Goal: Information Seeking & Learning: Check status

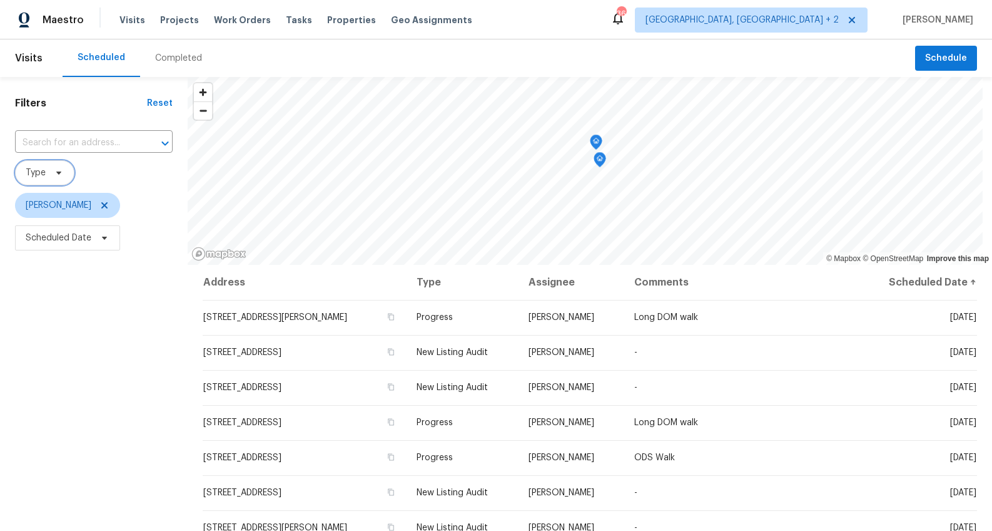
click at [57, 176] on icon at bounding box center [59, 173] width 10 height 10
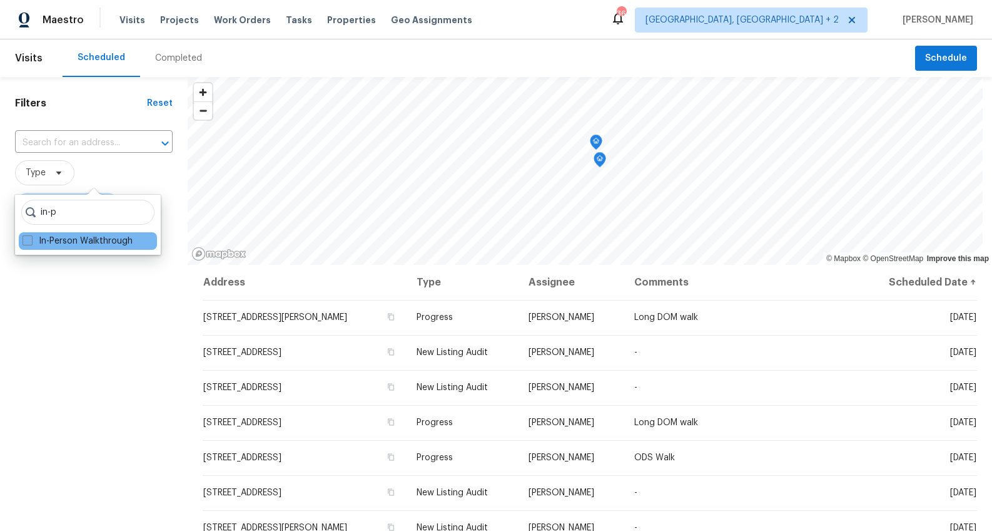
type input "in-p"
click at [44, 232] on div "In-Person Walkthrough" at bounding box center [88, 241] width 138 height 18
click at [44, 237] on label "In-Person Walkthrough" at bounding box center [78, 241] width 110 height 13
click at [31, 237] on input "In-Person Walkthrough" at bounding box center [27, 239] width 8 height 8
checkbox input "true"
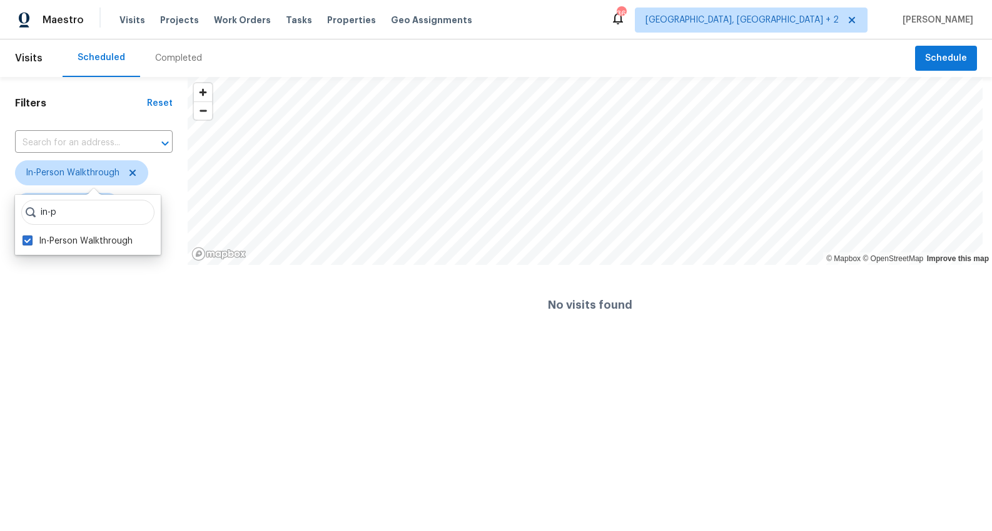
click at [53, 285] on div "Filters Reset ​ In-Person Walkthrough Alex Baum Scheduled Date" at bounding box center [94, 211] width 188 height 268
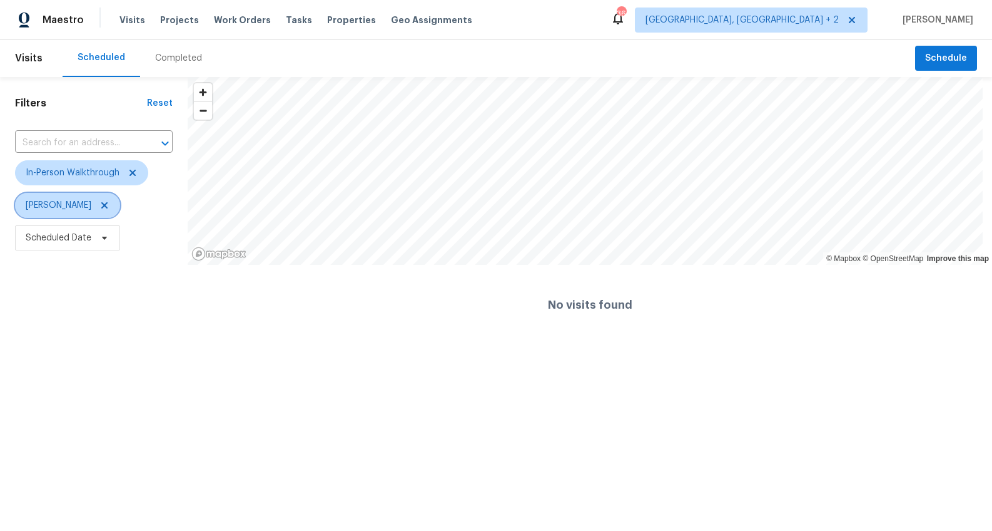
click at [99, 206] on icon at bounding box center [104, 205] width 10 height 10
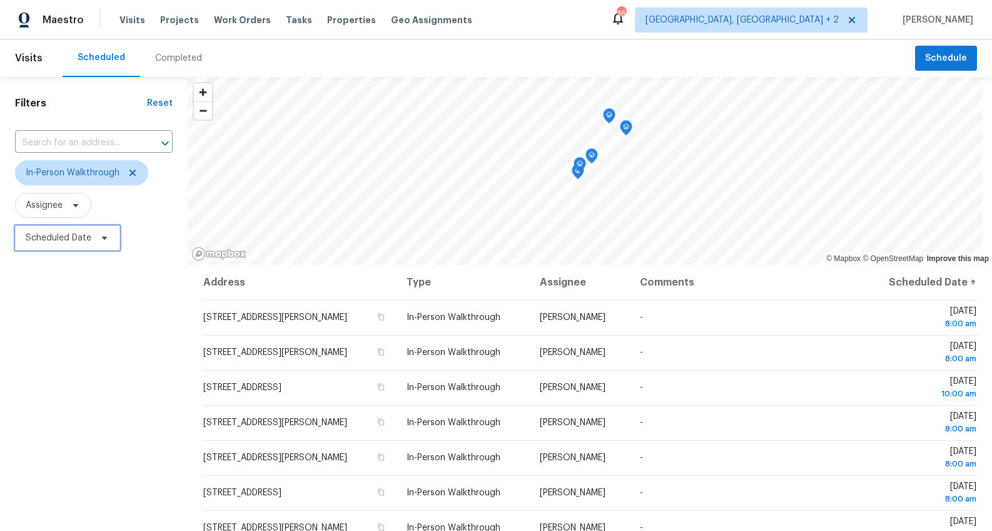
click at [68, 236] on span "Scheduled Date" at bounding box center [59, 238] width 66 height 13
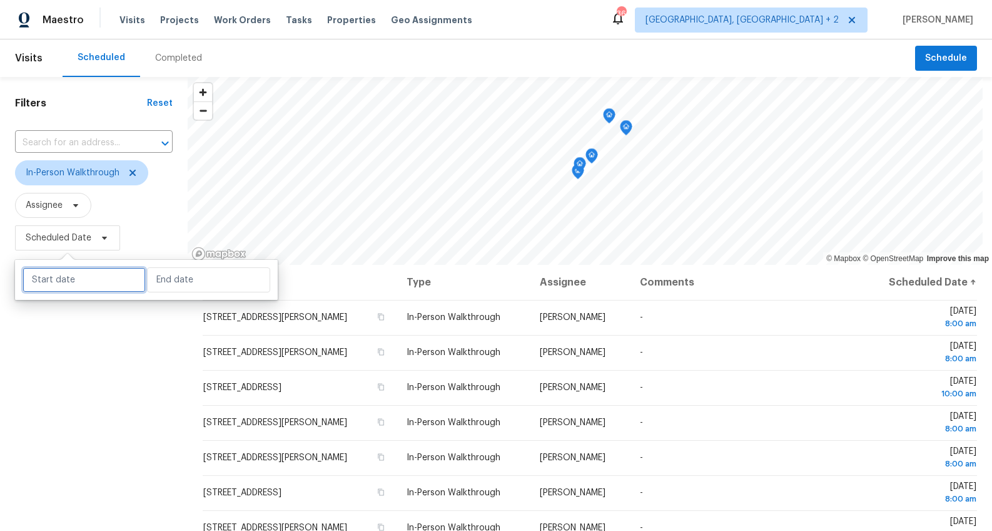
select select "9"
select select "2025"
select select "10"
select select "2025"
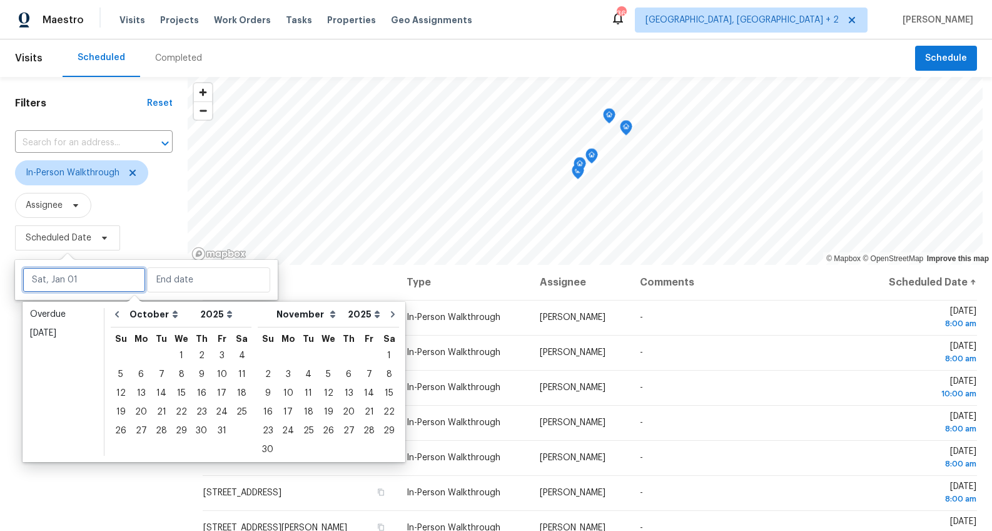
click at [63, 277] on input "text" at bounding box center [84, 279] width 123 height 25
click at [232, 352] on div "4" at bounding box center [241, 356] width 19 height 18
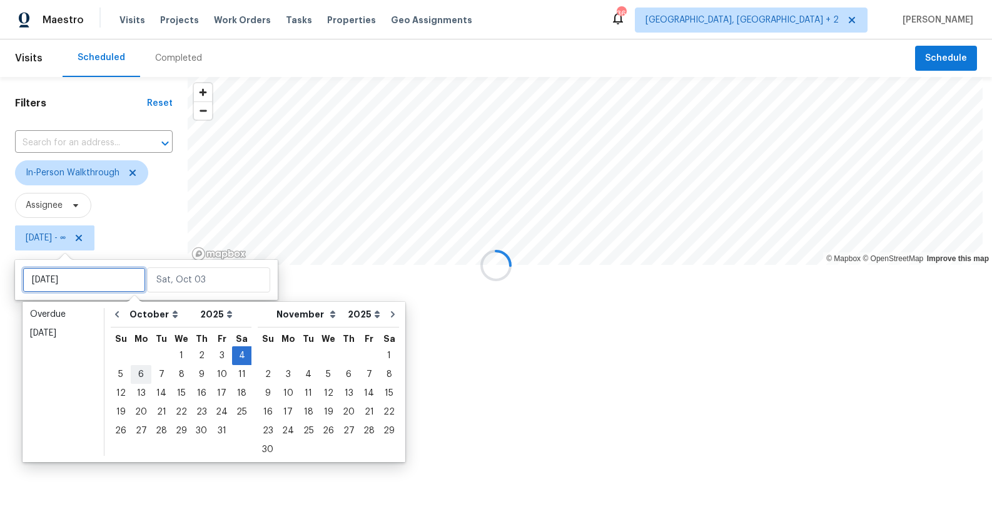
type input "[DATE]"
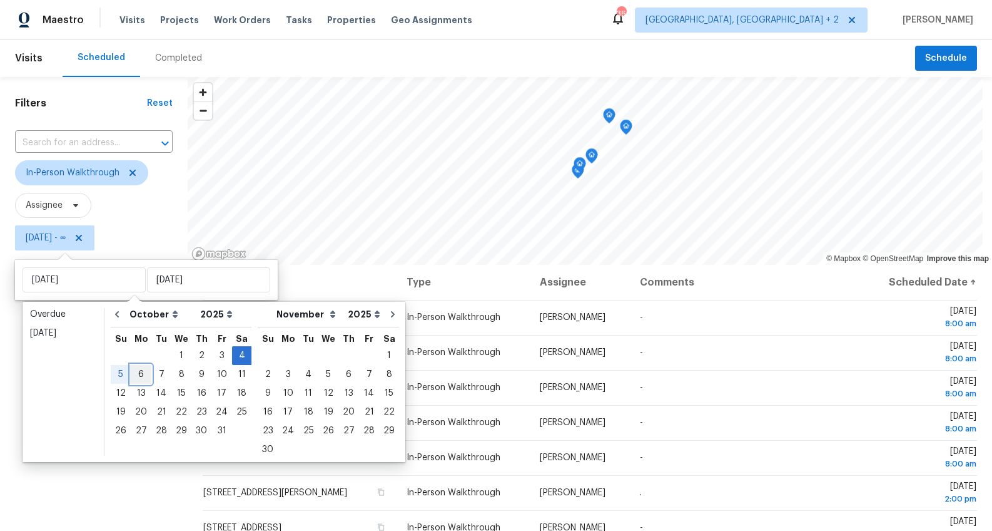
click at [133, 372] on div "6" at bounding box center [141, 374] width 21 height 18
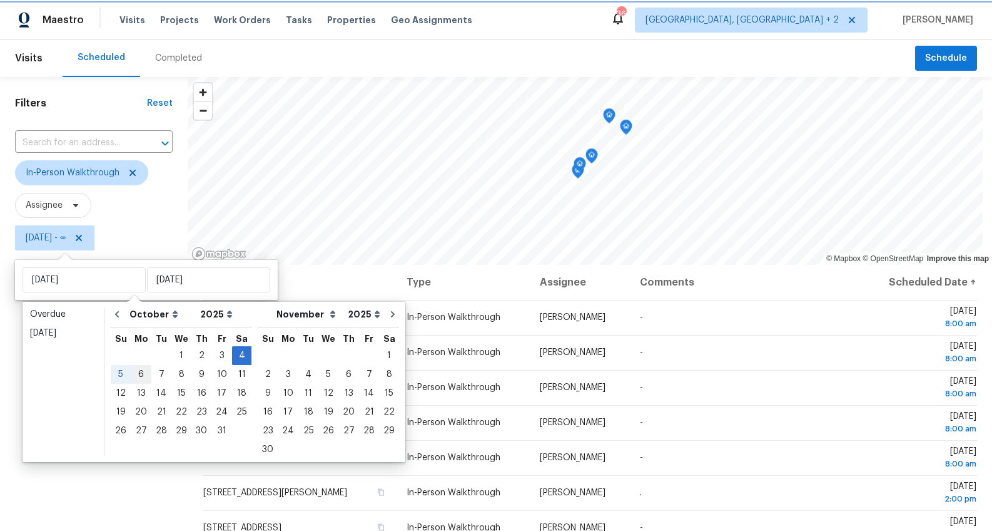
type input "[DATE]"
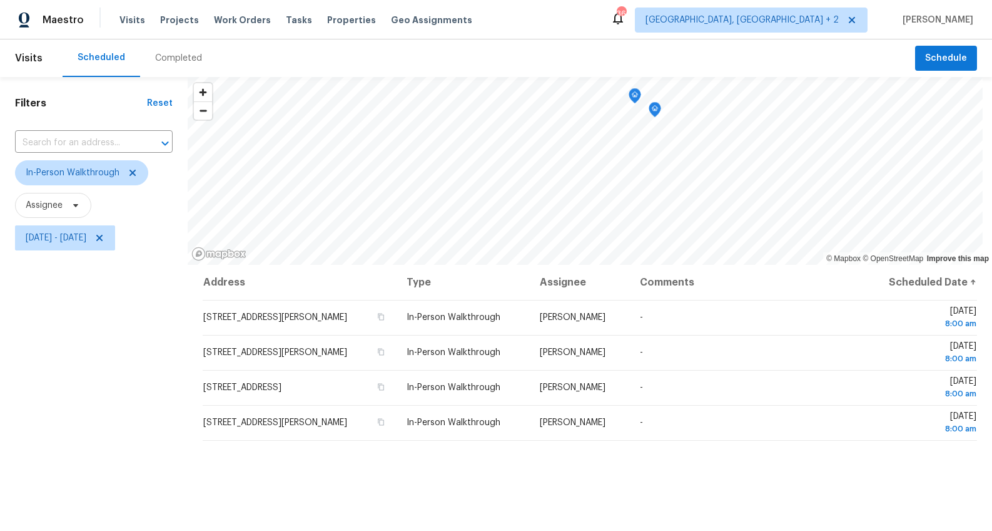
click at [86, 456] on div "Filters Reset ​ In-Person Walkthrough Assignee [DATE] - [DATE]" at bounding box center [94, 383] width 188 height 612
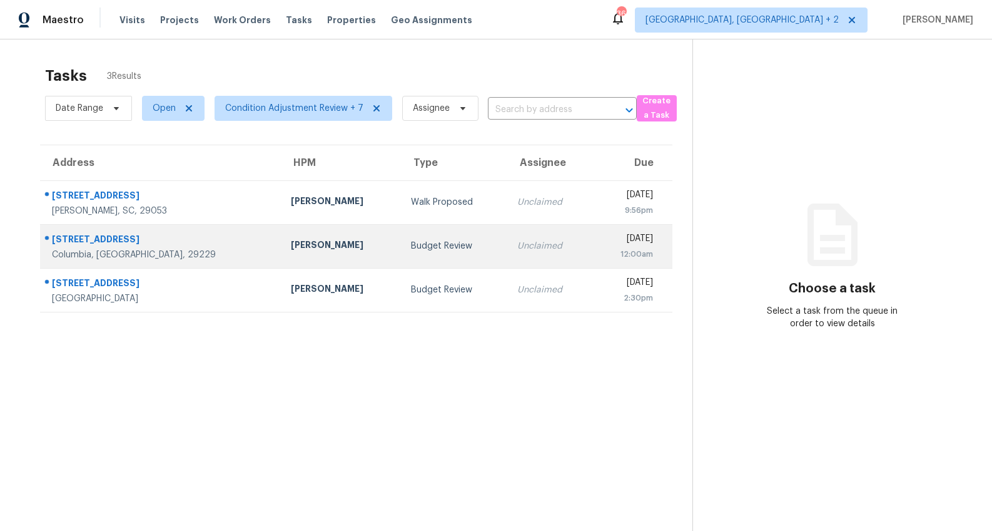
click at [91, 240] on div "416 Gingerbread Ct N" at bounding box center [161, 241] width 219 height 16
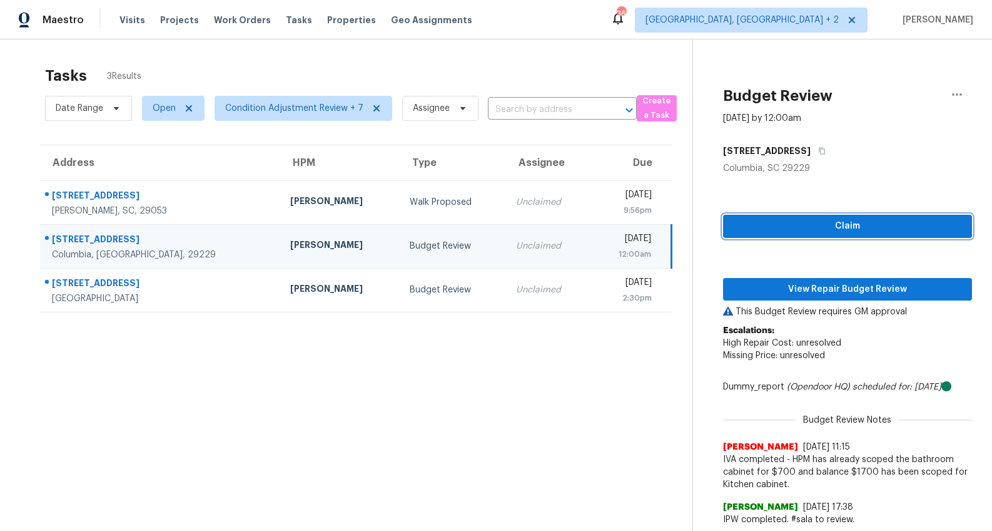
click at [800, 230] on span "Claim" at bounding box center [847, 226] width 229 height 16
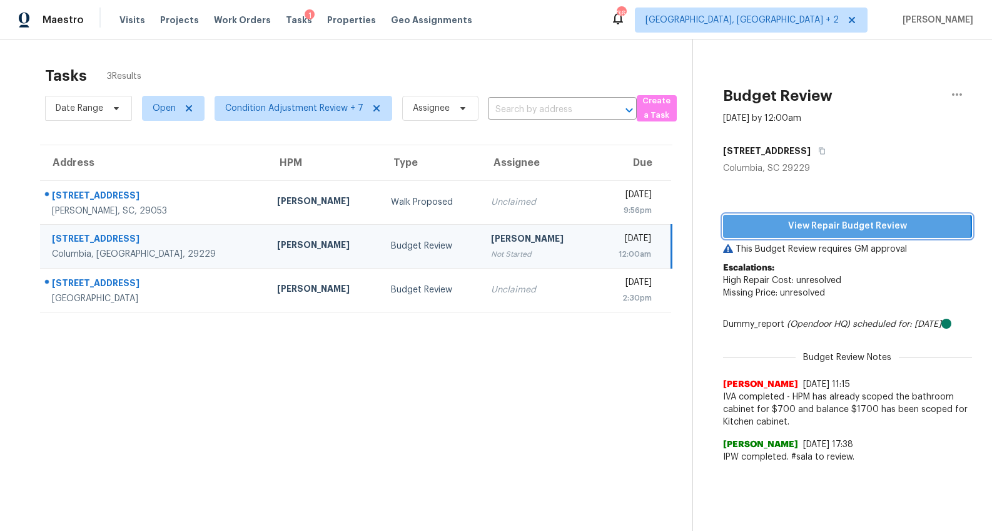
click at [802, 227] on span "View Repair Budget Review" at bounding box center [847, 226] width 229 height 16
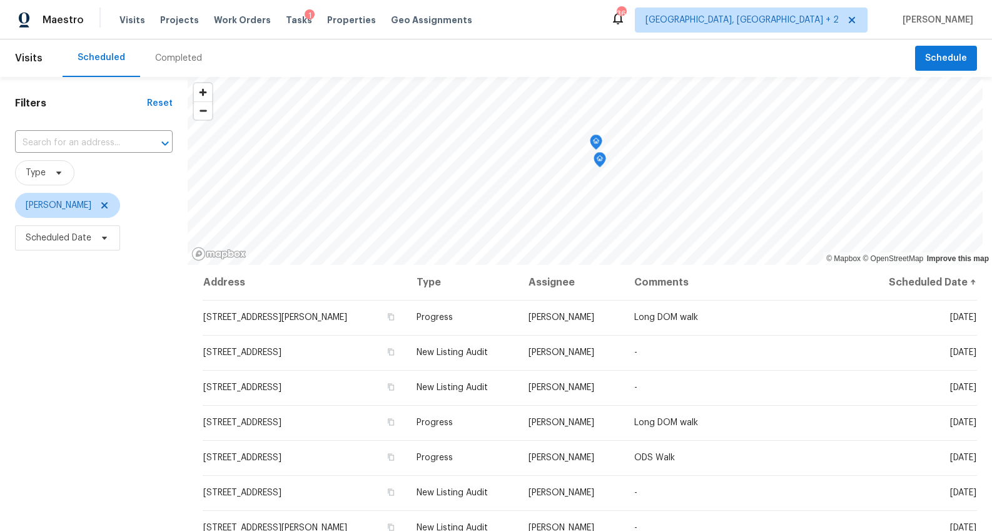
click at [187, 59] on div "Completed" at bounding box center [178, 58] width 47 height 13
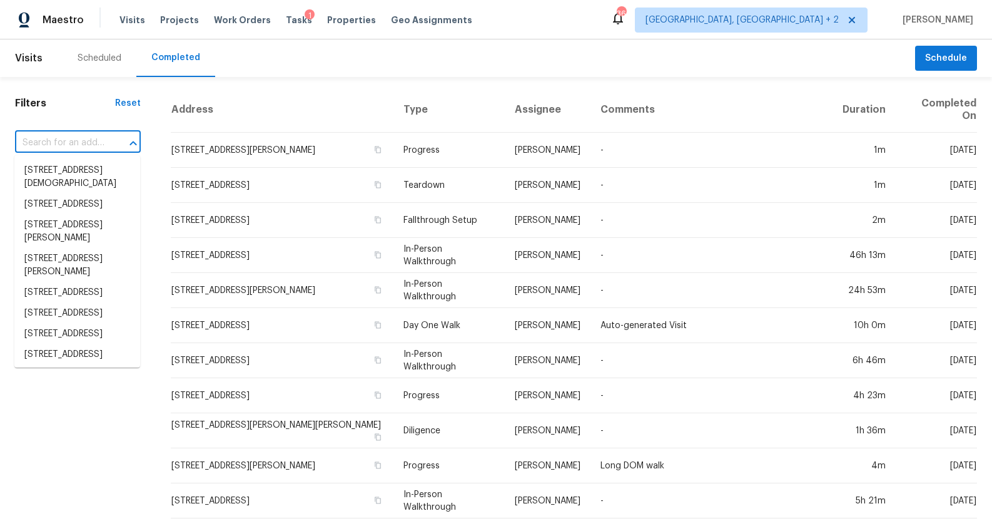
click at [51, 134] on input "text" at bounding box center [60, 142] width 91 height 19
paste input "416 Gingerbread Ct N, Columbia, SC 29229"
type input "416 Gingerbread Ct N, Columbia, SC 29229"
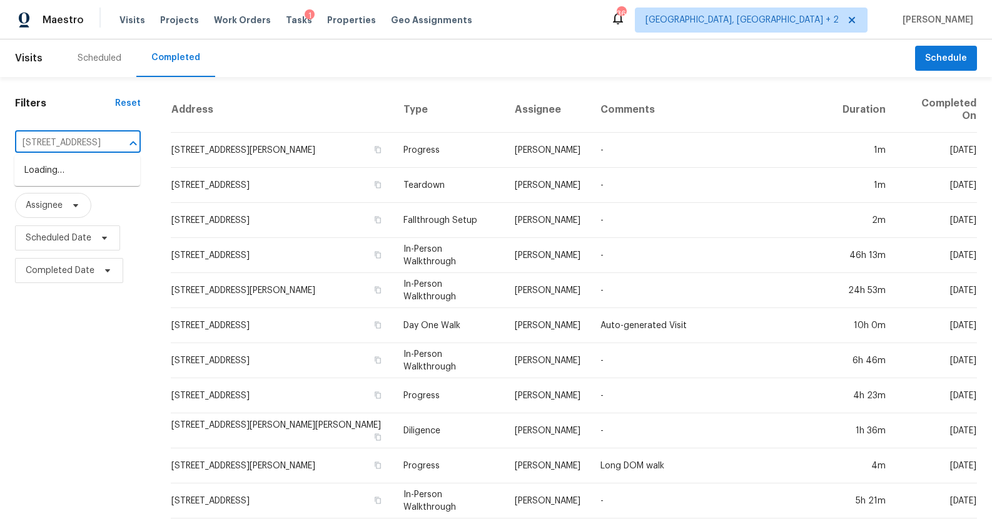
scroll to position [0, 94]
click at [66, 170] on li "416 Gingerbread Ct N, Columbia, SC 29229" at bounding box center [77, 170] width 126 height 21
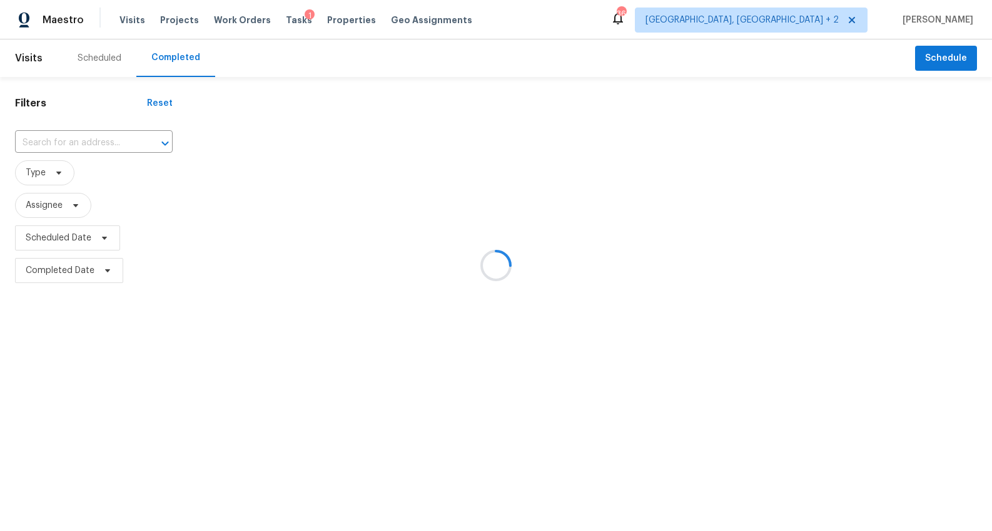
type input "416 Gingerbread Ct N, Columbia, SC 29229"
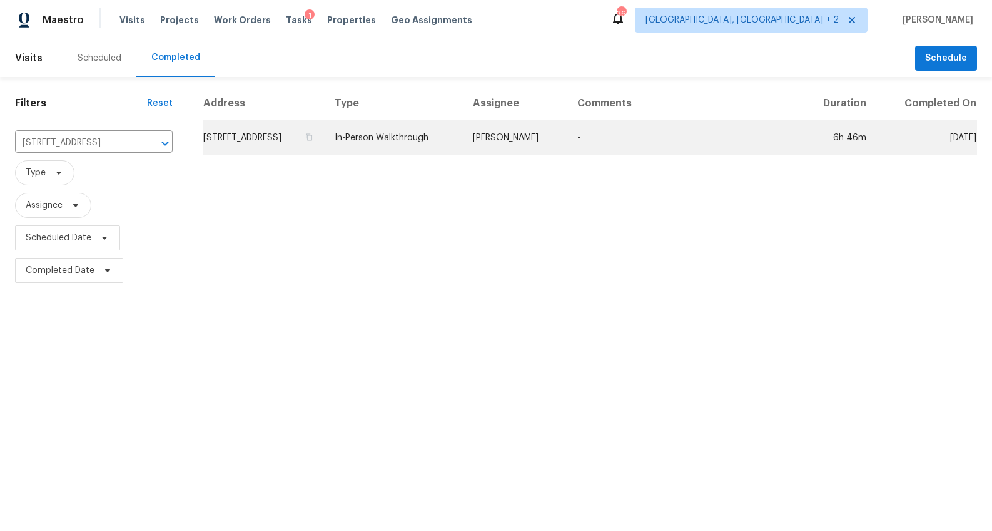
click at [243, 151] on td "416 Gingerbread Ct N, Columbia, SC 29229" at bounding box center [264, 137] width 122 height 35
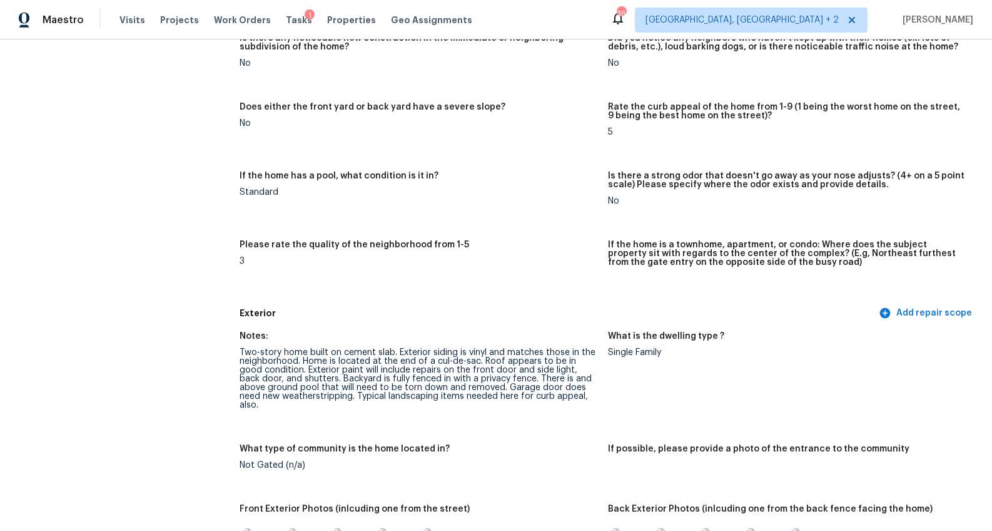
scroll to position [332, 0]
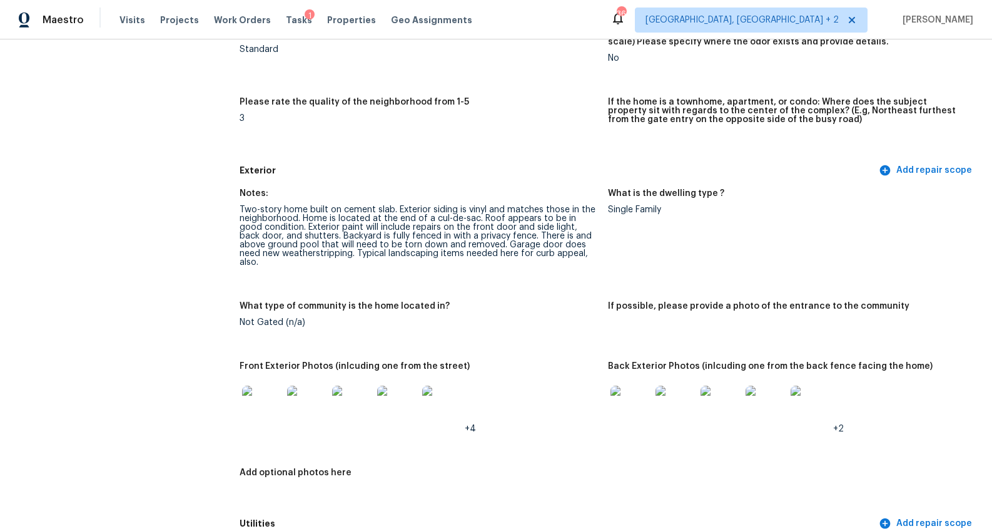
click at [272, 396] on img at bounding box center [262, 405] width 40 height 40
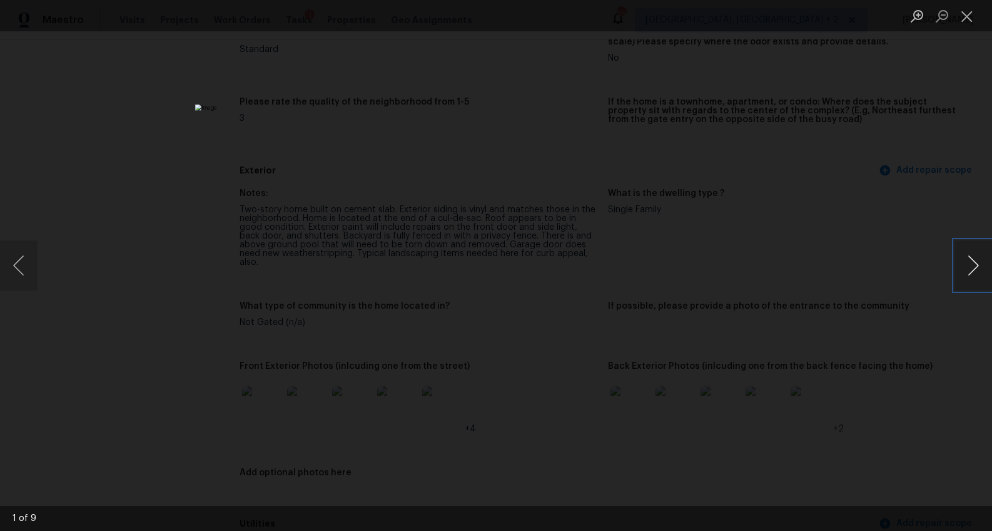
click at [969, 263] on button "Next image" at bounding box center [974, 265] width 38 height 50
click at [976, 258] on button "Next image" at bounding box center [974, 265] width 38 height 50
click at [970, 258] on button "Next image" at bounding box center [974, 265] width 38 height 50
click at [17, 270] on button "Previous image" at bounding box center [19, 265] width 38 height 50
click at [966, 269] on button "Next image" at bounding box center [974, 265] width 38 height 50
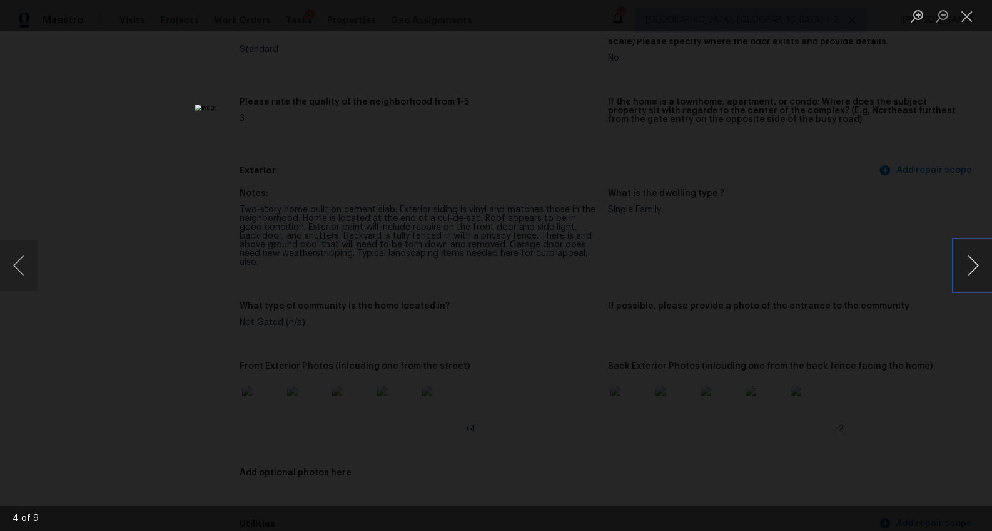
click at [965, 268] on button "Next image" at bounding box center [974, 265] width 38 height 50
click at [964, 268] on button "Next image" at bounding box center [974, 265] width 38 height 50
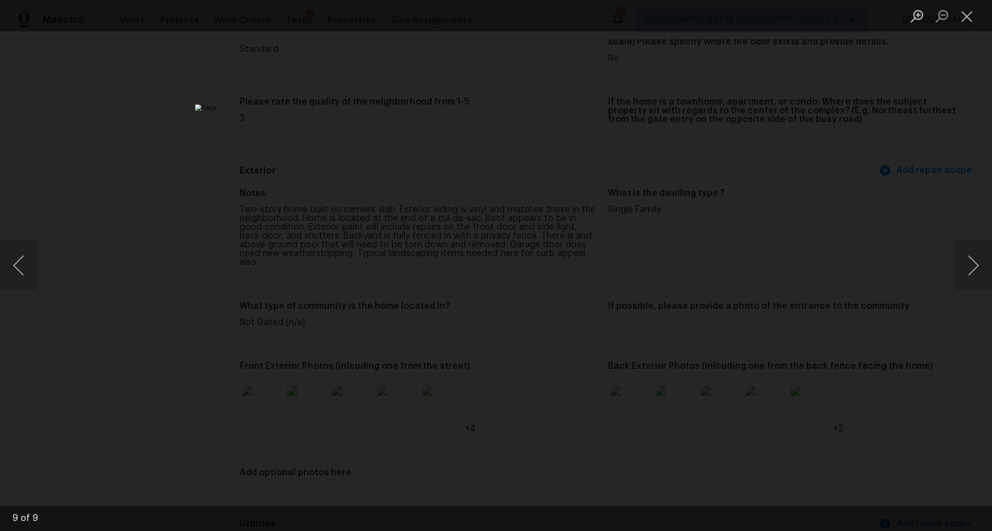
click at [895, 297] on div "Lightbox" at bounding box center [496, 265] width 992 height 531
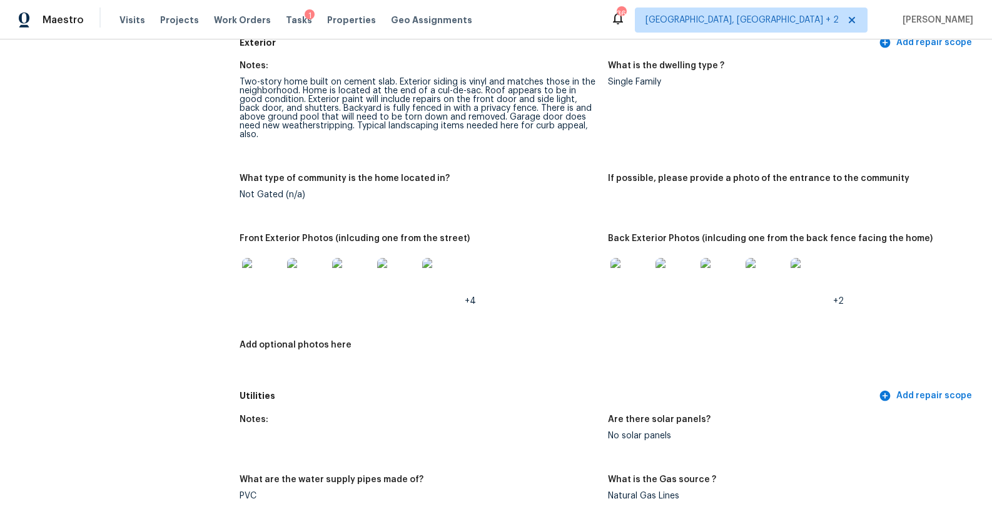
scroll to position [446, 0]
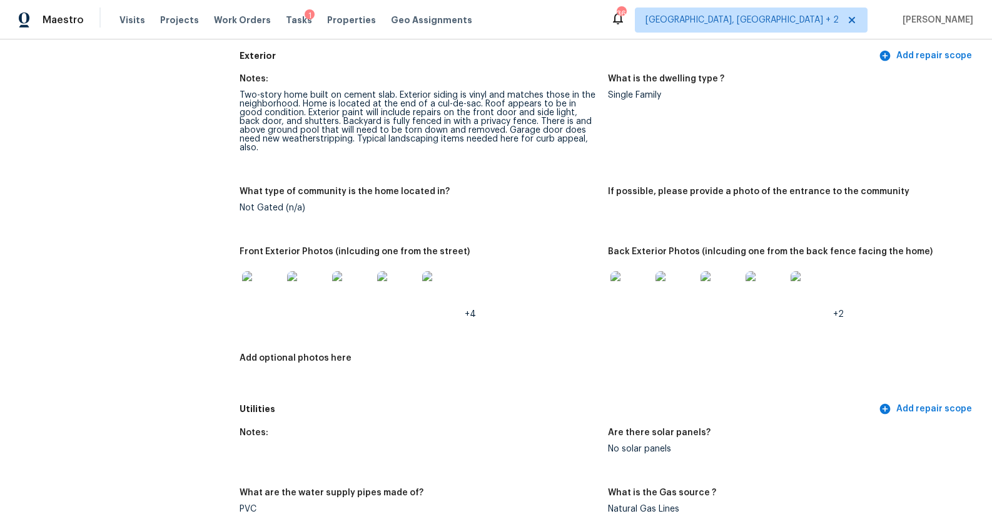
click at [641, 279] on img at bounding box center [631, 291] width 40 height 40
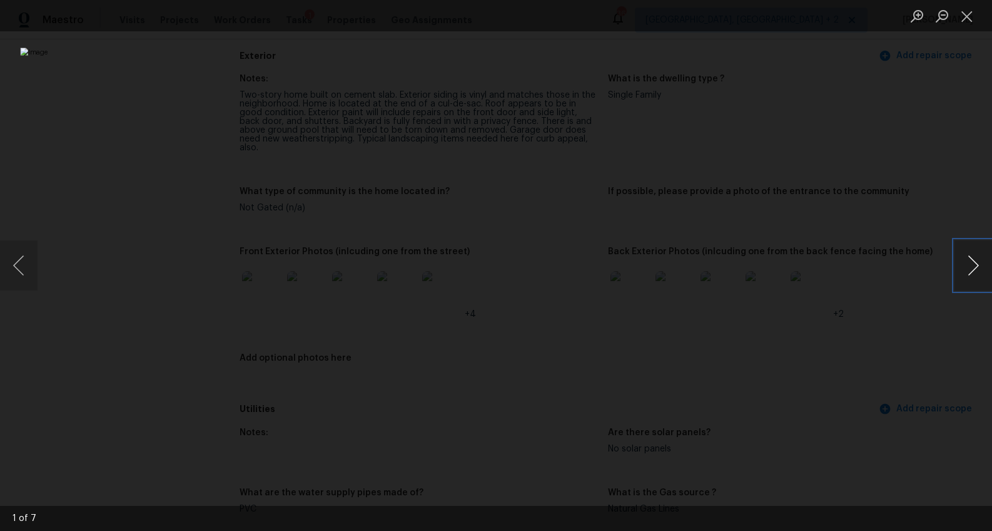
click at [967, 267] on button "Next image" at bounding box center [974, 265] width 38 height 50
click at [963, 268] on button "Next image" at bounding box center [974, 265] width 38 height 50
click at [960, 270] on button "Next image" at bounding box center [974, 265] width 38 height 50
click at [959, 270] on button "Next image" at bounding box center [974, 265] width 38 height 50
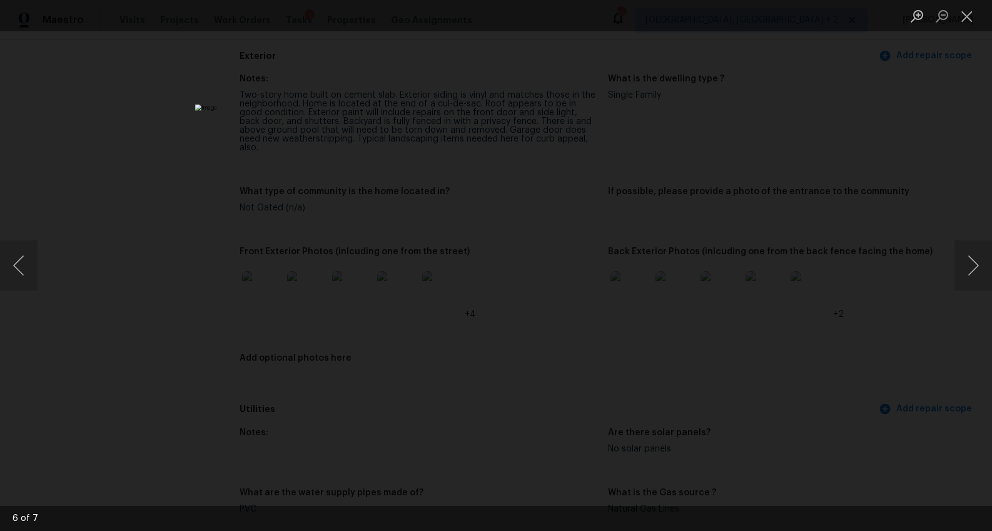
click at [786, 355] on div "Lightbox" at bounding box center [496, 265] width 992 height 531
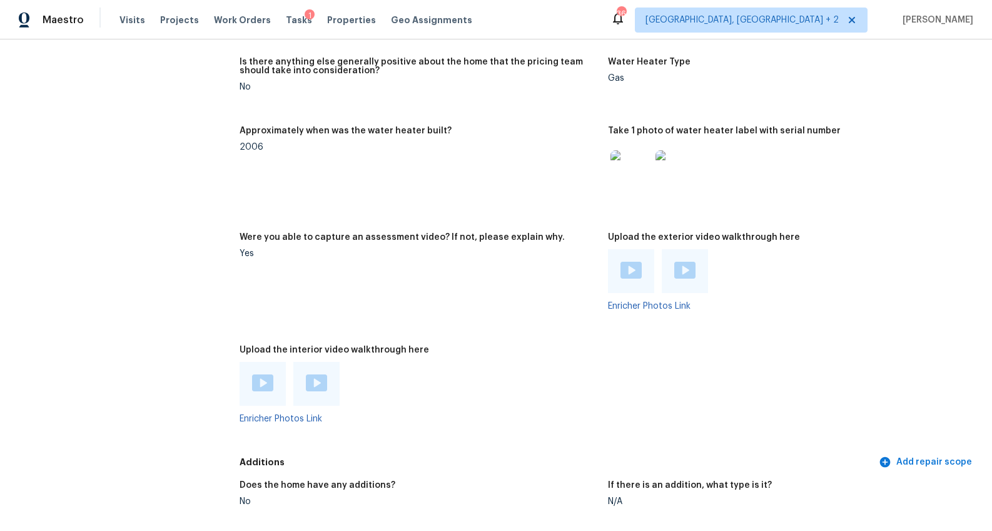
scroll to position [2542, 0]
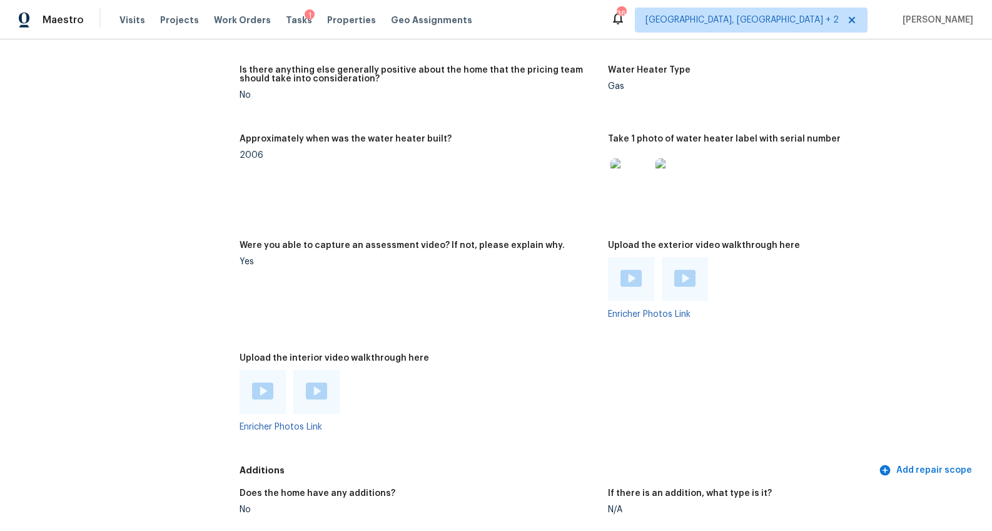
click at [634, 176] on img at bounding box center [631, 178] width 40 height 40
click at [623, 270] on img at bounding box center [631, 278] width 21 height 17
click at [678, 270] on img at bounding box center [685, 278] width 21 height 17
click at [267, 382] on img at bounding box center [262, 390] width 21 height 17
click at [321, 387] on img at bounding box center [316, 390] width 21 height 17
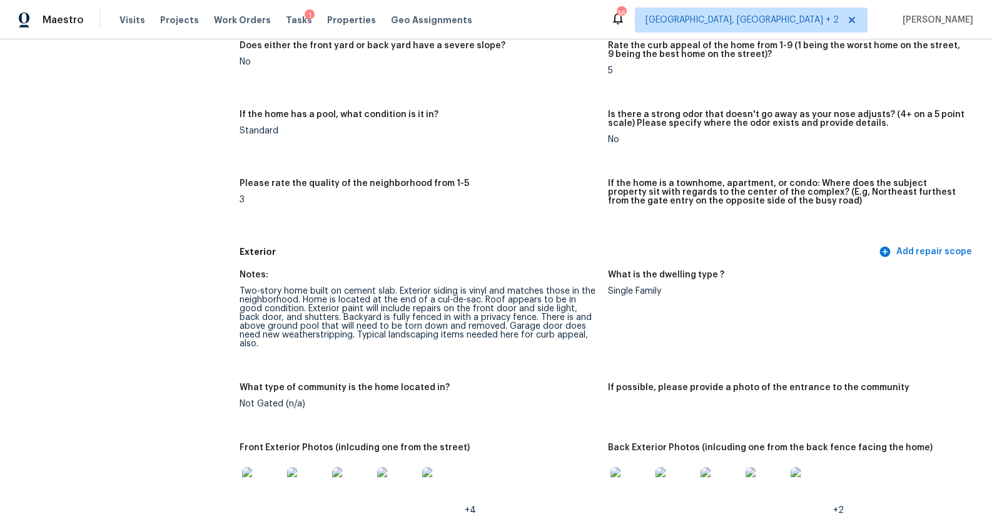
scroll to position [0, 0]
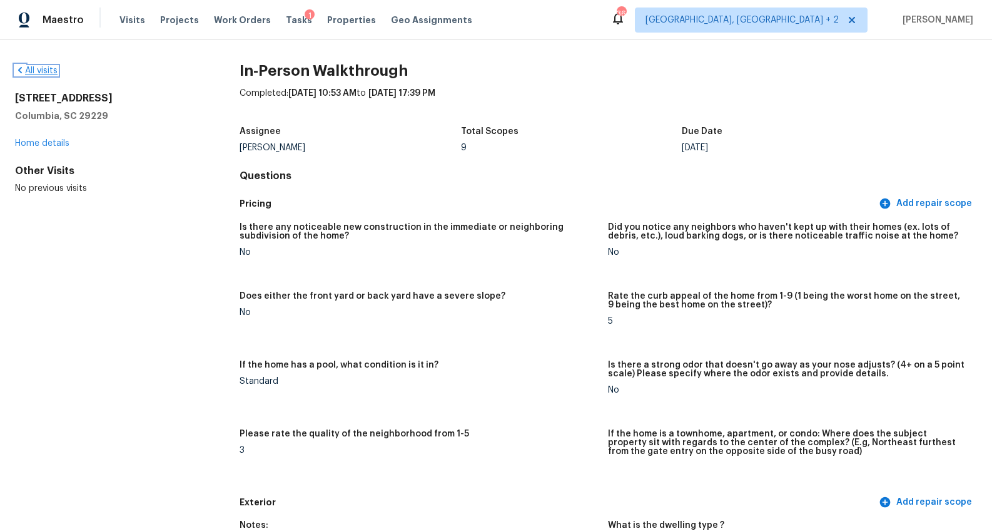
click at [45, 70] on link "All visits" at bounding box center [36, 70] width 43 height 9
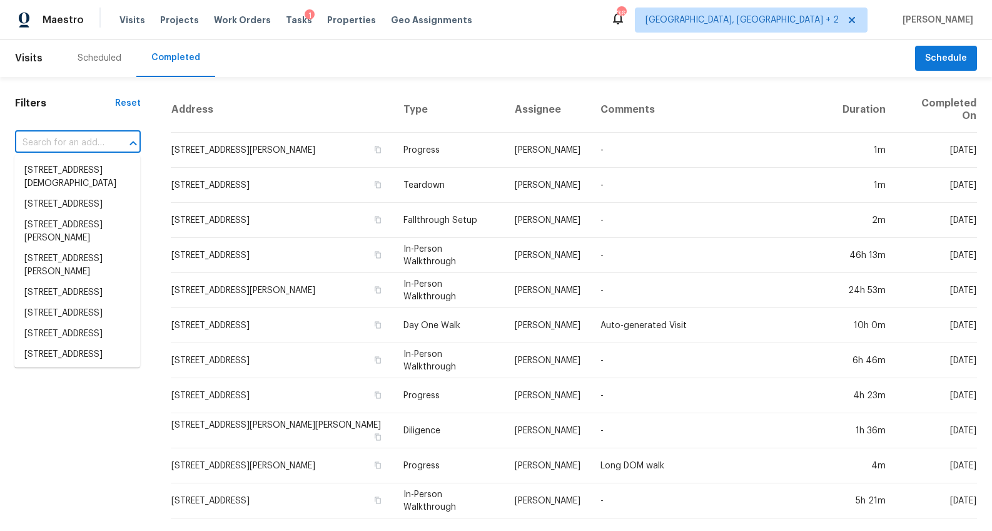
click at [91, 138] on input "text" at bounding box center [60, 142] width 91 height 19
paste input "5443 Kings River Dr, North Charleston, SC 29420"
type input "5443 Kings River Dr, North Charleston, SC 29420"
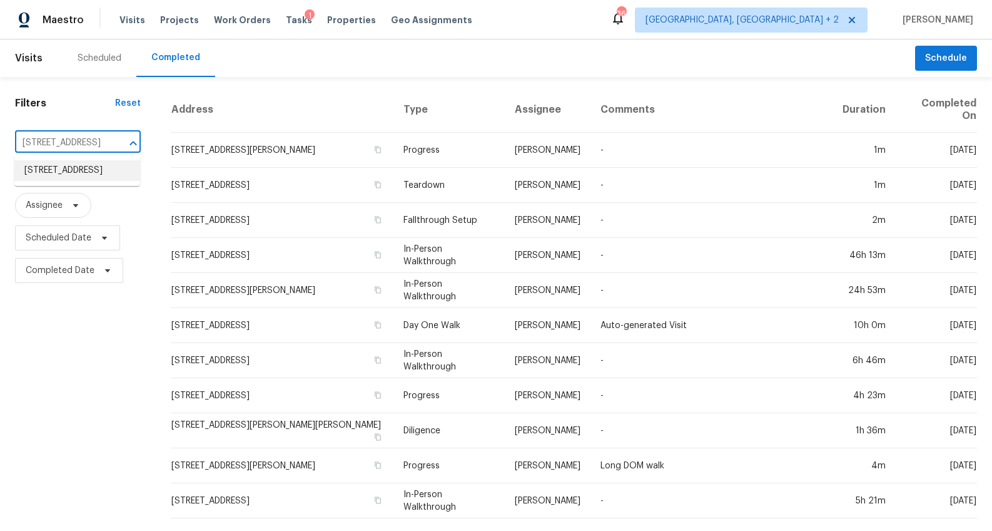
click at [78, 175] on li "5443 Kings River Dr, North Charleston, SC 29420" at bounding box center [77, 170] width 126 height 21
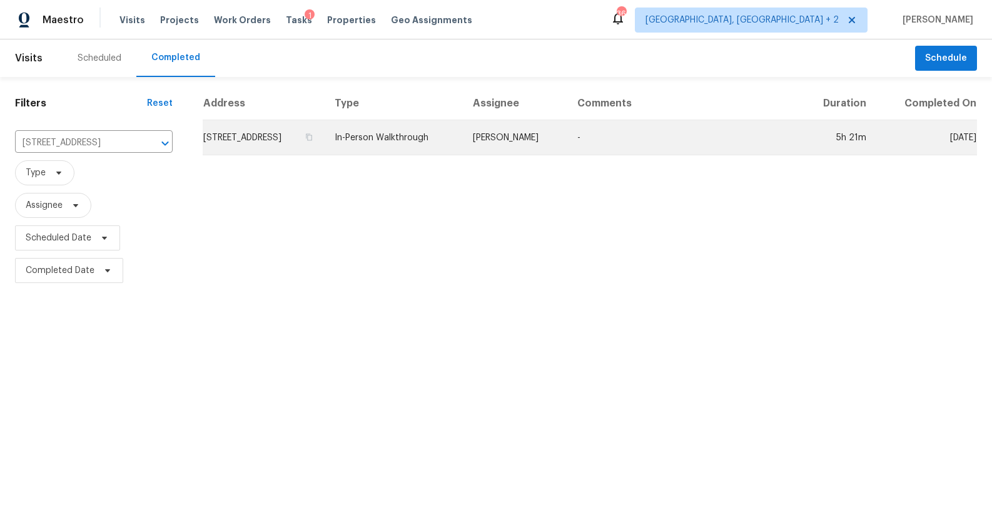
click at [285, 155] on td "5443 Kings River Dr, North Charleston, SC 29420" at bounding box center [264, 137] width 122 height 35
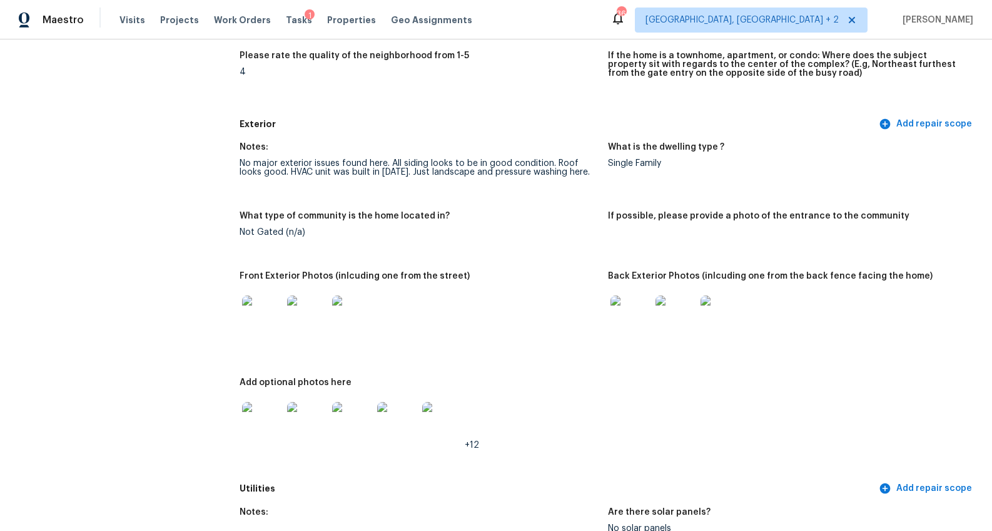
scroll to position [377, 0]
click at [247, 325] on img at bounding box center [262, 316] width 40 height 40
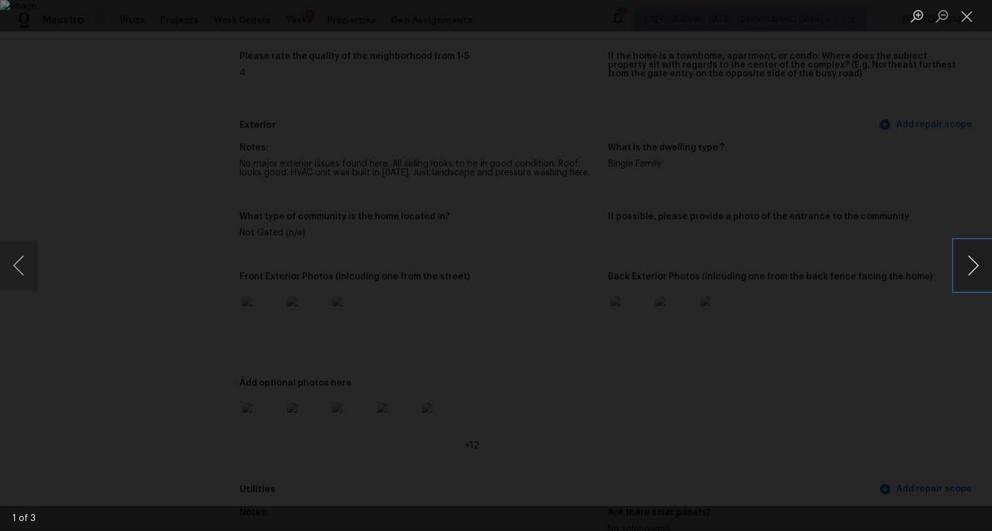
click at [967, 255] on button "Next image" at bounding box center [974, 265] width 38 height 50
click at [920, 280] on div "Lightbox" at bounding box center [496, 265] width 992 height 531
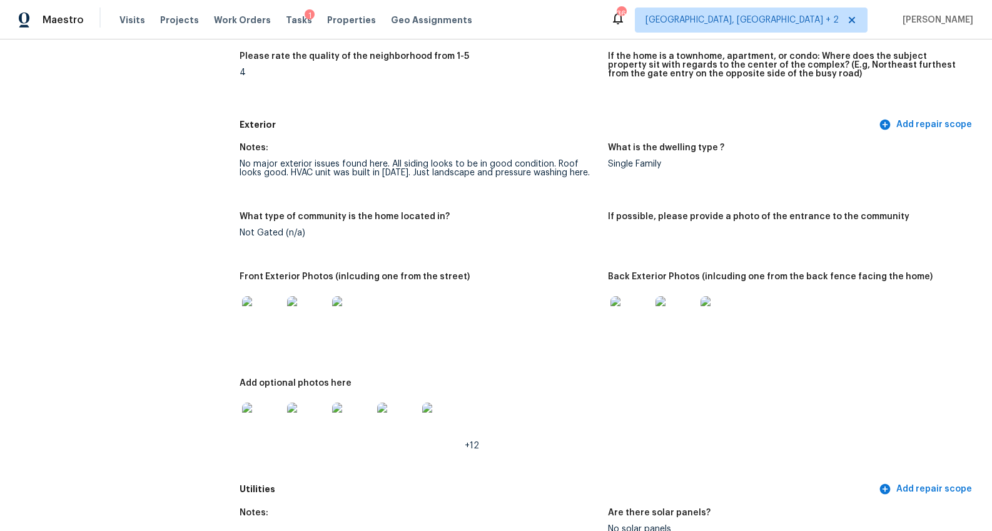
click at [630, 317] on img at bounding box center [631, 316] width 40 height 40
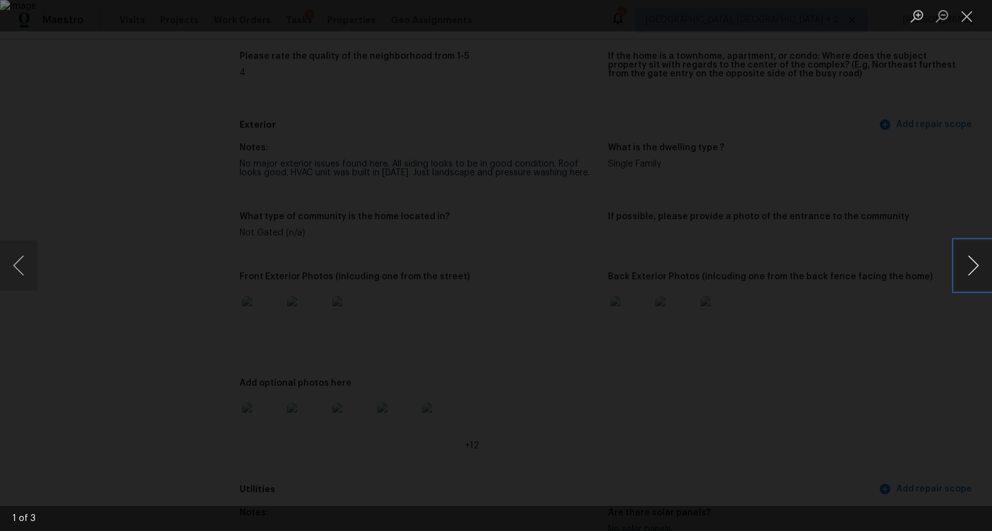
click at [974, 255] on button "Next image" at bounding box center [974, 265] width 38 height 50
click at [890, 324] on div "Lightbox" at bounding box center [496, 265] width 992 height 531
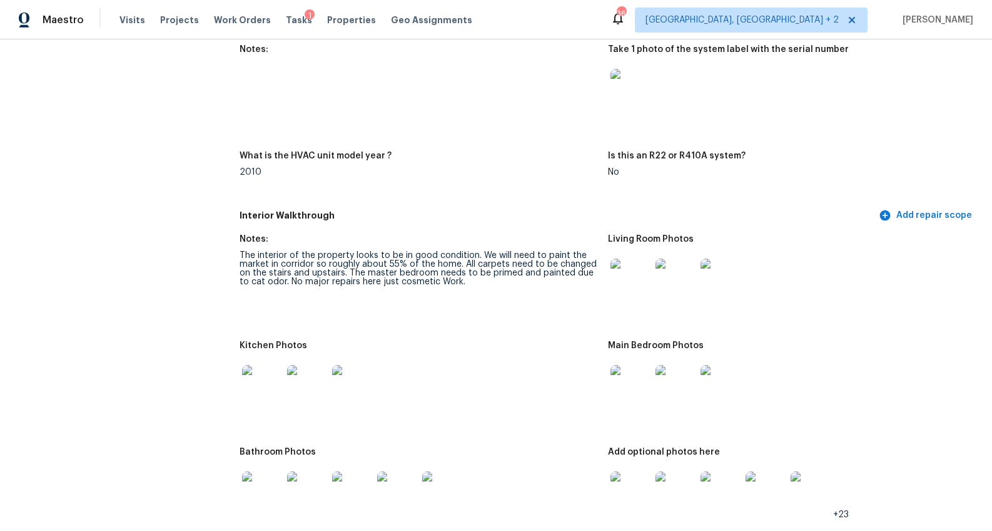
scroll to position [1195, 0]
click at [634, 277] on img at bounding box center [631, 279] width 40 height 40
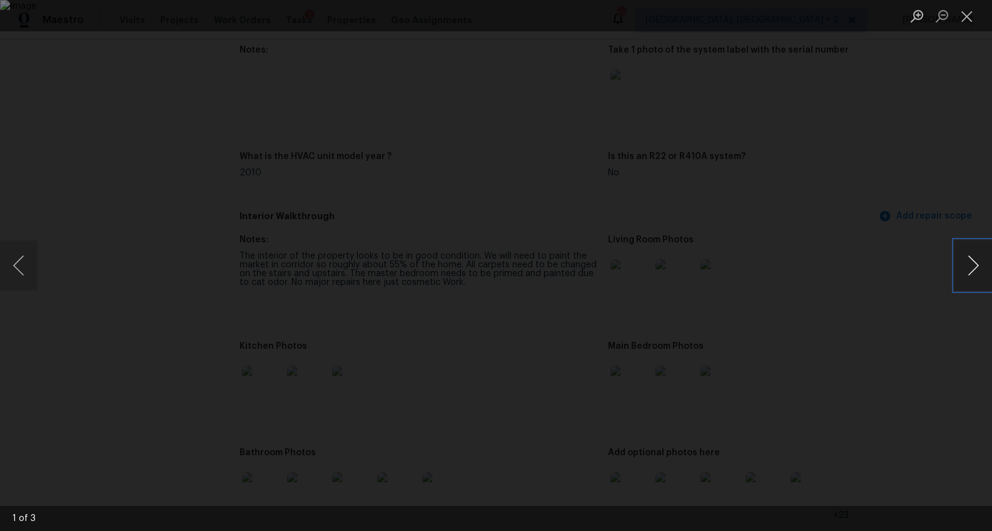
click at [975, 265] on button "Next image" at bounding box center [974, 265] width 38 height 50
click at [879, 387] on div "Lightbox" at bounding box center [496, 265] width 992 height 531
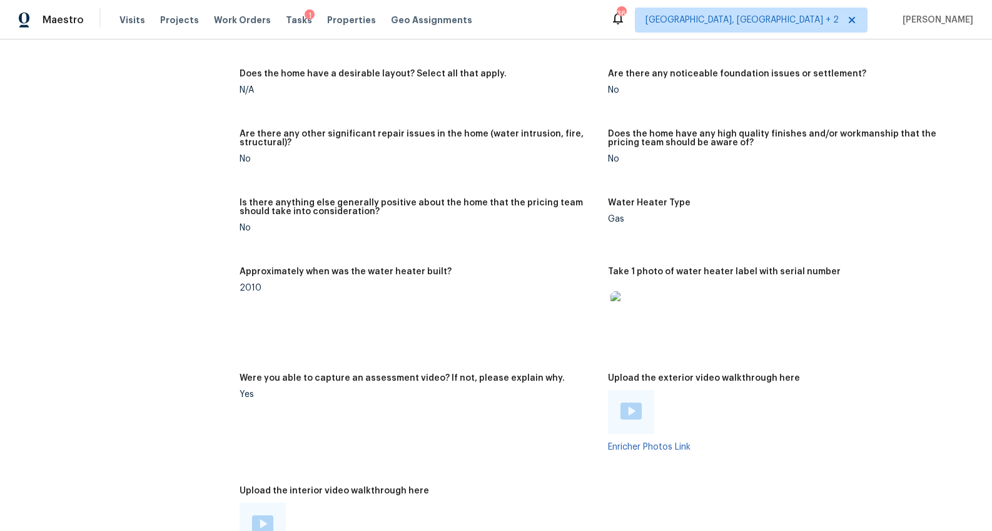
scroll to position [2141, 0]
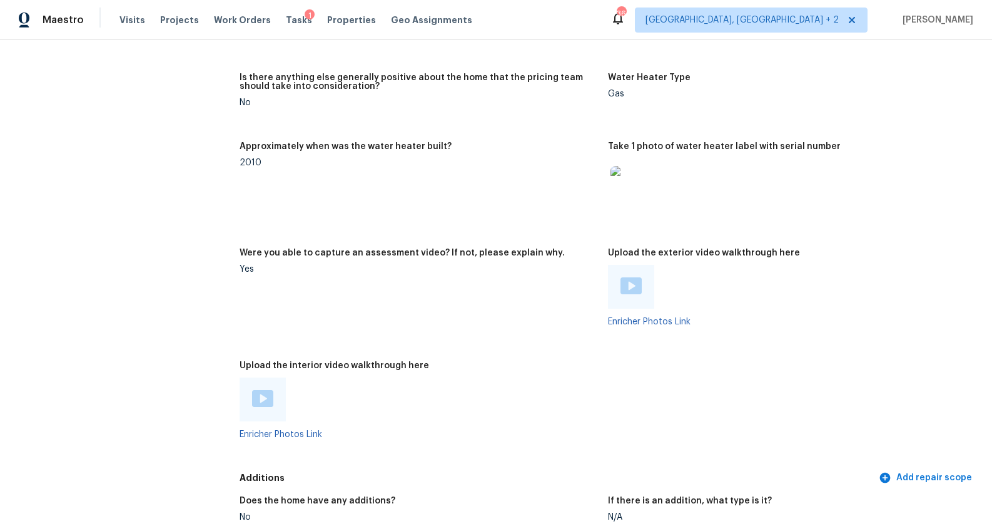
click at [634, 277] on img at bounding box center [631, 285] width 21 height 17
click at [270, 389] on div at bounding box center [263, 399] width 46 height 44
click at [263, 395] on img at bounding box center [262, 398] width 21 height 17
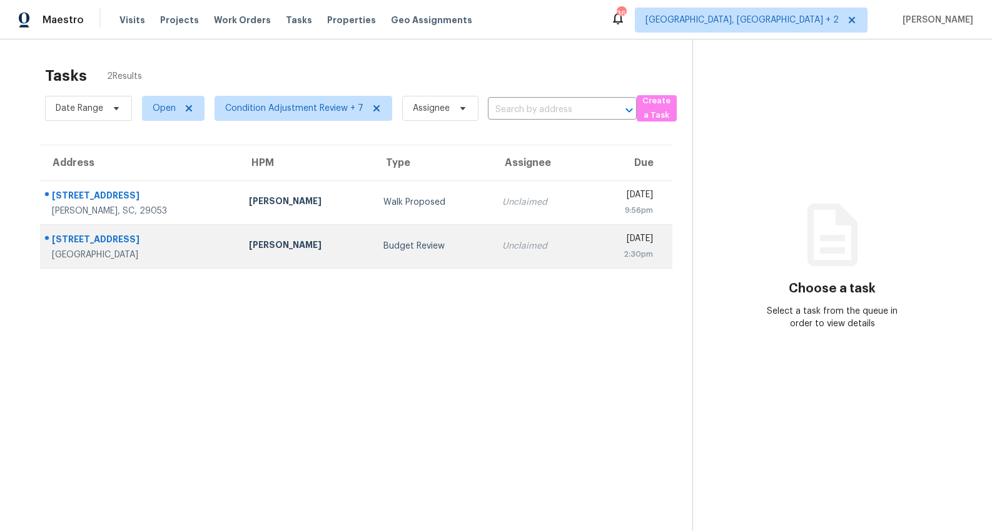
click at [198, 243] on div "[STREET_ADDRESS]" at bounding box center [140, 241] width 177 height 16
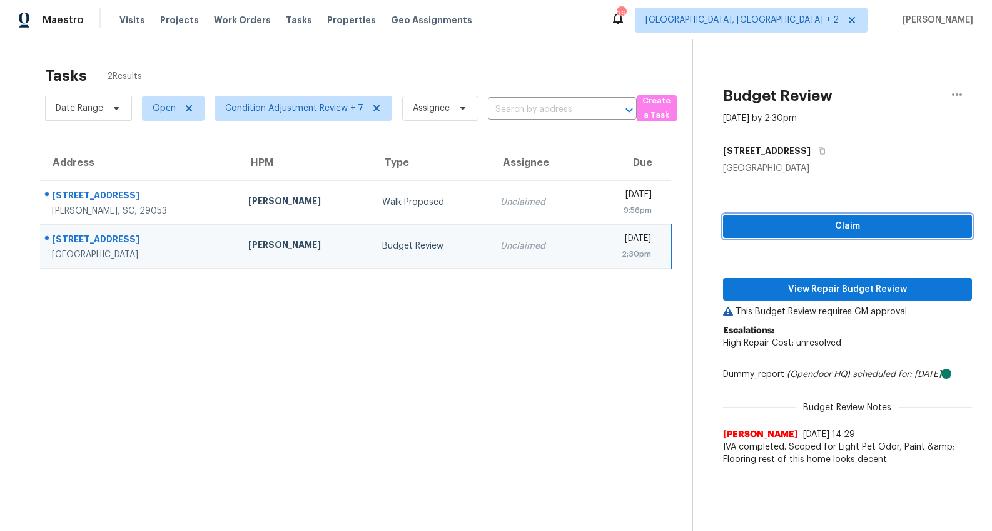
click at [844, 230] on span "Claim" at bounding box center [847, 226] width 229 height 16
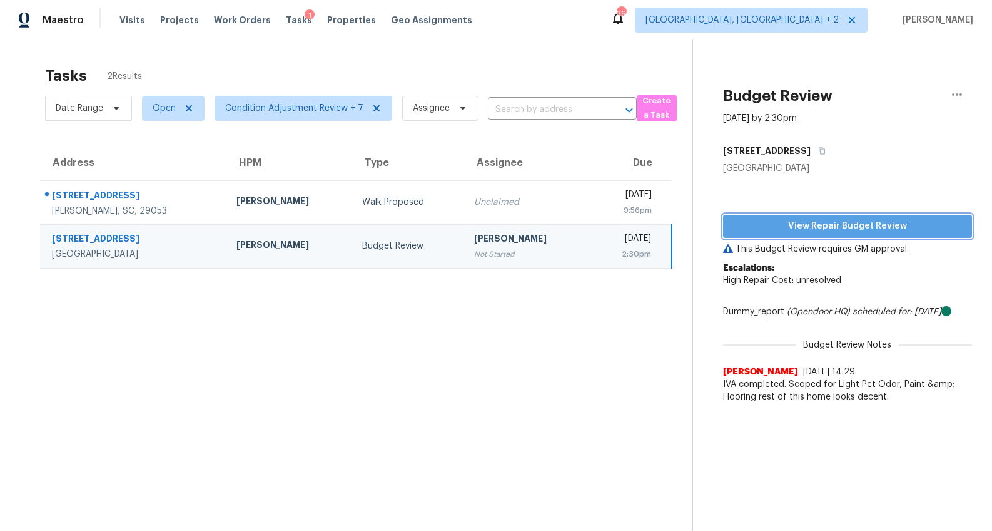
click at [844, 230] on span "View Repair Budget Review" at bounding box center [847, 226] width 229 height 16
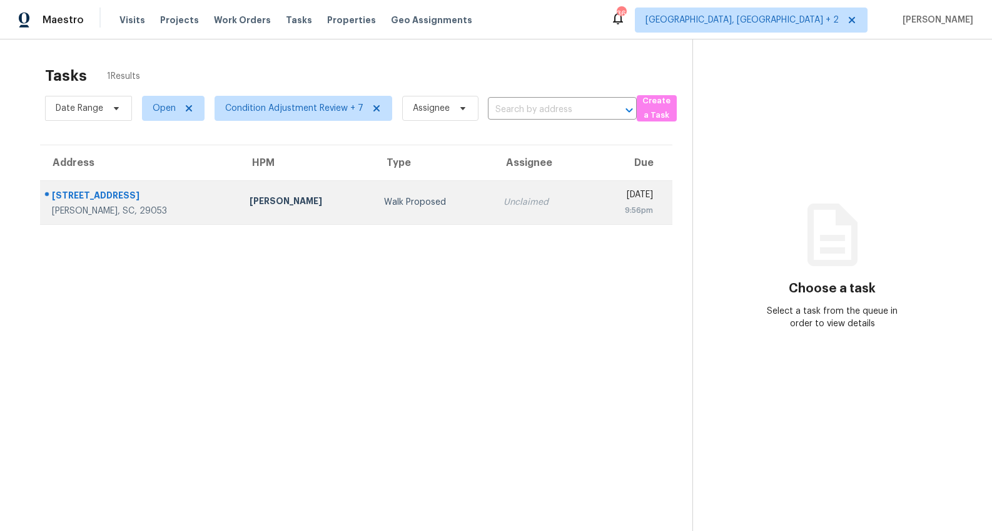
click at [117, 193] on div "[STREET_ADDRESS]" at bounding box center [141, 197] width 178 height 16
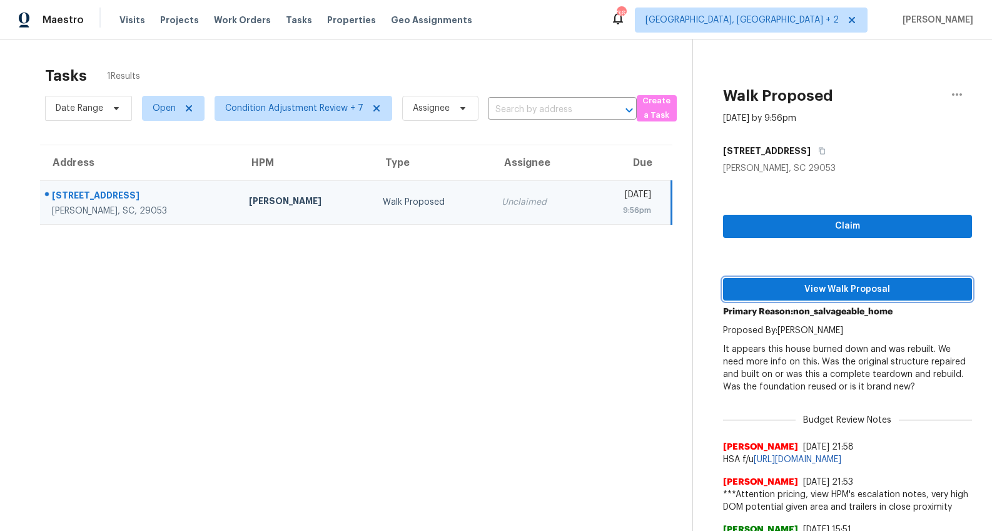
click at [842, 285] on span "View Walk Proposal" at bounding box center [847, 290] width 229 height 16
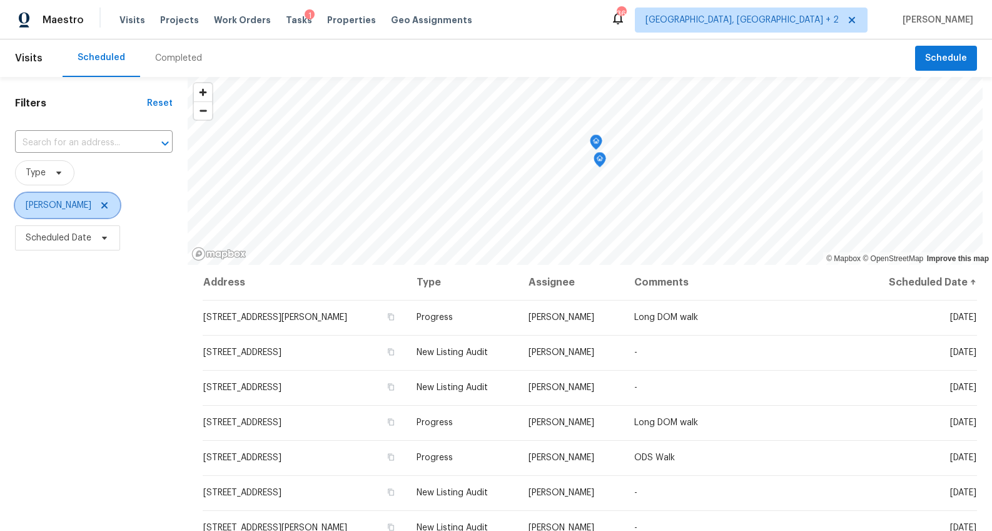
click at [101, 205] on icon at bounding box center [104, 205] width 6 height 6
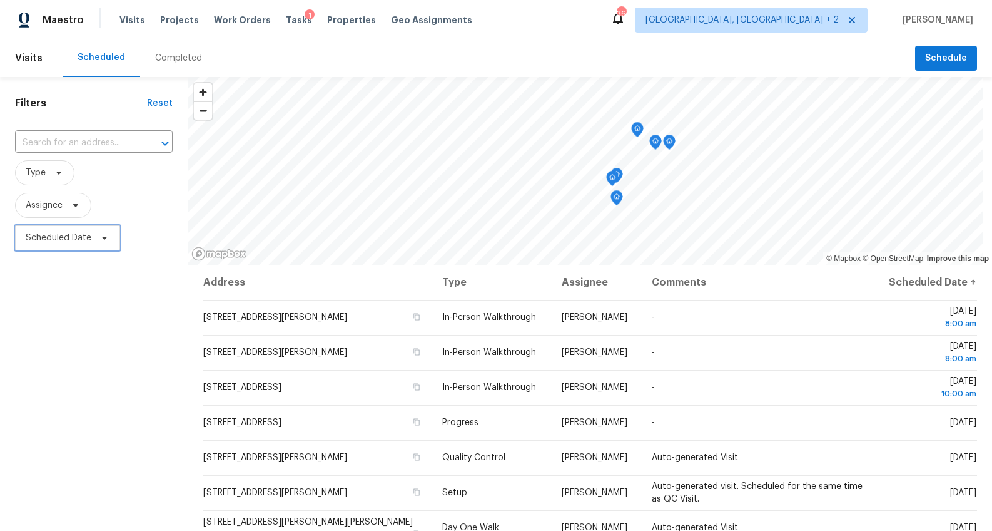
click at [68, 234] on span "Scheduled Date" at bounding box center [59, 238] width 66 height 13
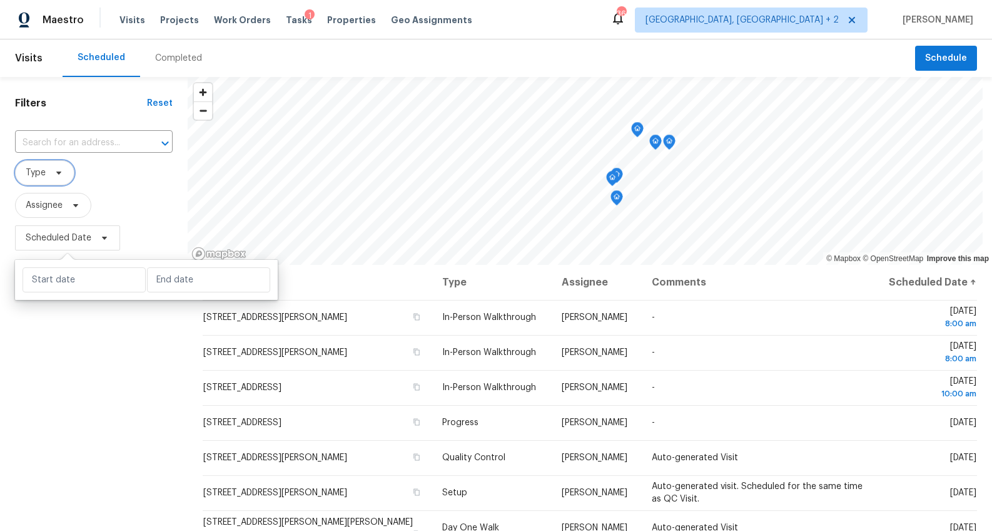
click at [56, 180] on span "Type" at bounding box center [44, 172] width 59 height 25
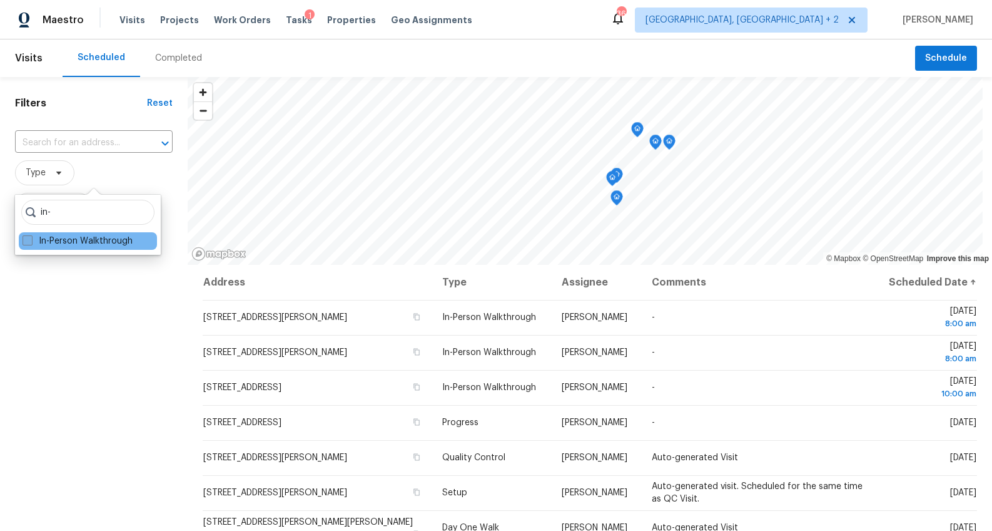
type input "in-"
click at [63, 244] on label "In-Person Walkthrough" at bounding box center [78, 241] width 110 height 13
click at [31, 243] on input "In-Person Walkthrough" at bounding box center [27, 239] width 8 height 8
checkbox input "true"
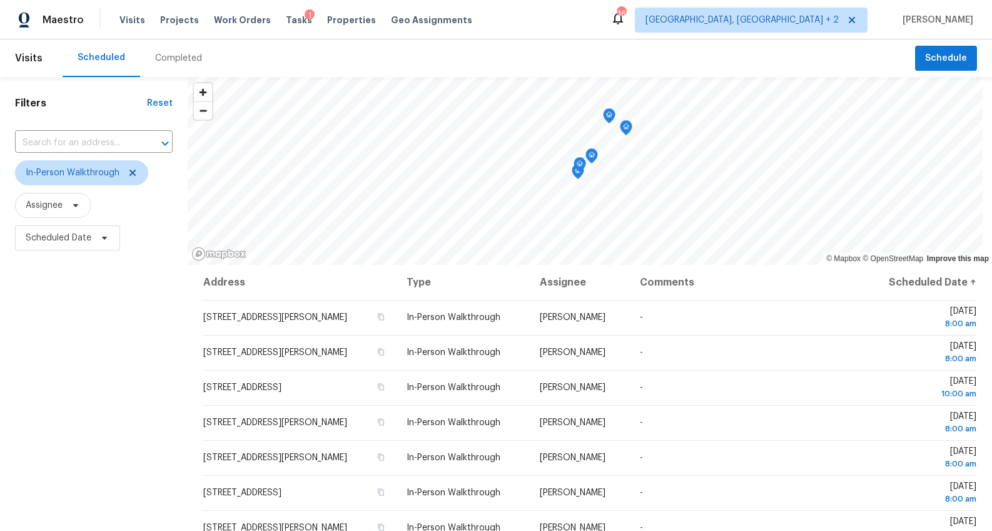
click at [55, 272] on div "Filters Reset ​ In-Person Walkthrough Assignee Scheduled Date" at bounding box center [94, 383] width 188 height 612
click at [49, 232] on span "Scheduled Date" at bounding box center [59, 238] width 66 height 13
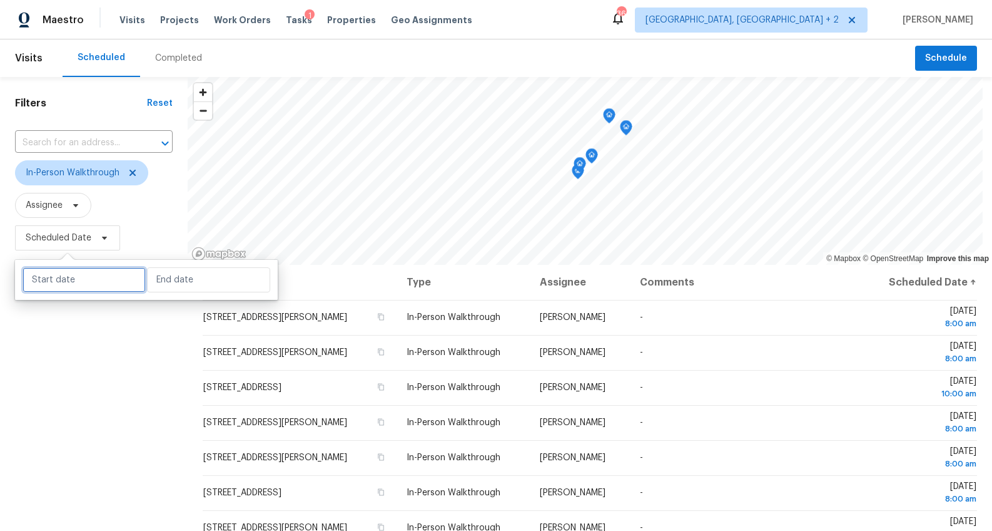
click at [66, 279] on input "text" at bounding box center [84, 279] width 123 height 25
select select "9"
select select "2025"
select select "10"
select select "2025"
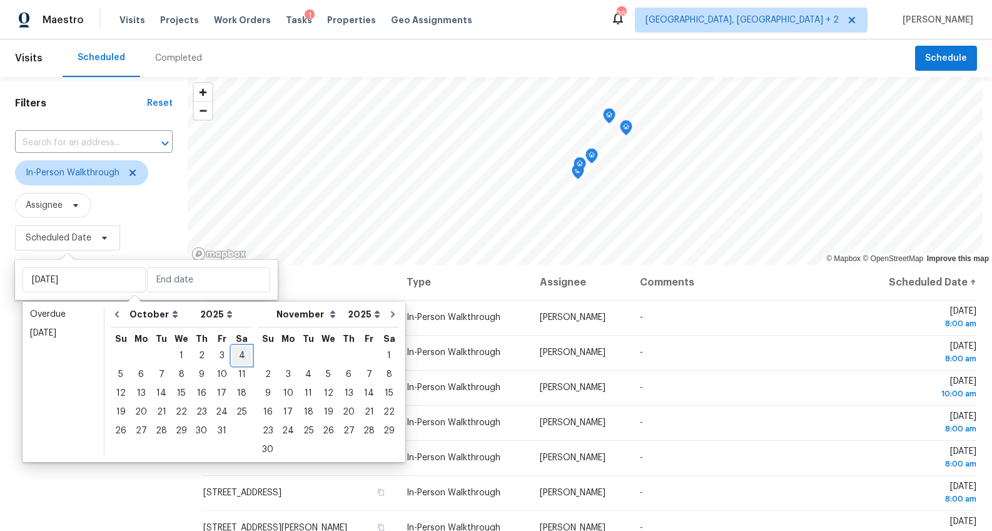
click at [232, 354] on div "4" at bounding box center [241, 356] width 19 height 18
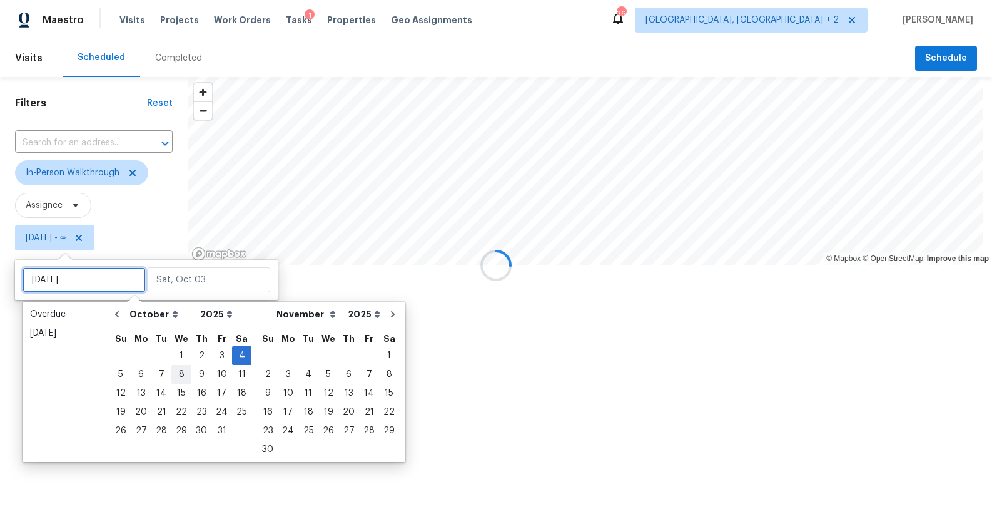
type input "[DATE]"
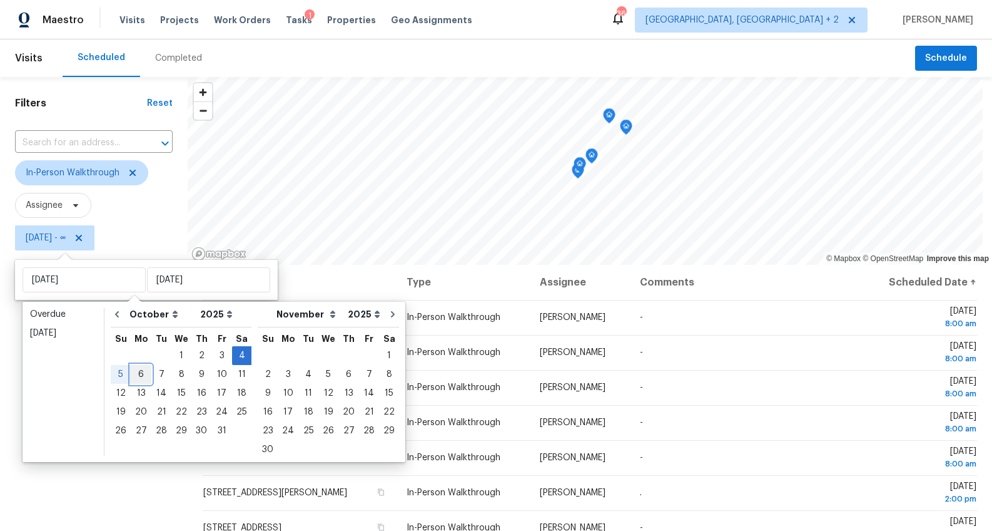
click at [133, 375] on div "6" at bounding box center [141, 374] width 21 height 18
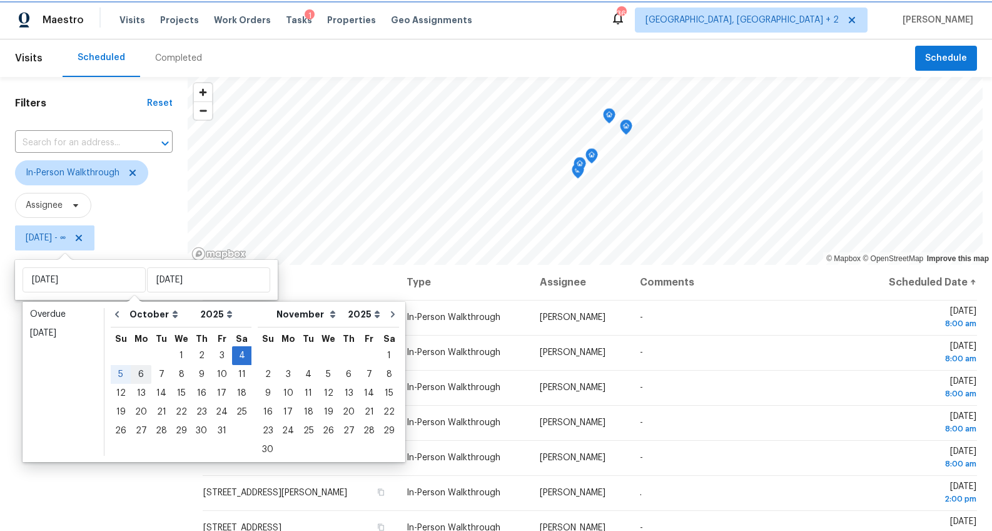
type input "[DATE]"
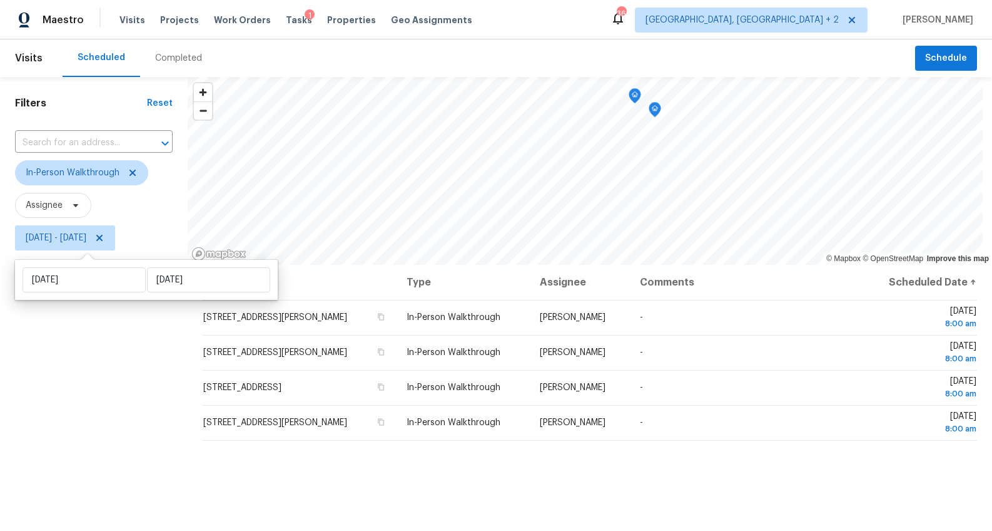
click at [123, 416] on div "Filters Reset ​ In-Person Walkthrough Assignee [DATE] - [DATE]" at bounding box center [94, 383] width 188 height 612
